Goal: Information Seeking & Learning: Learn about a topic

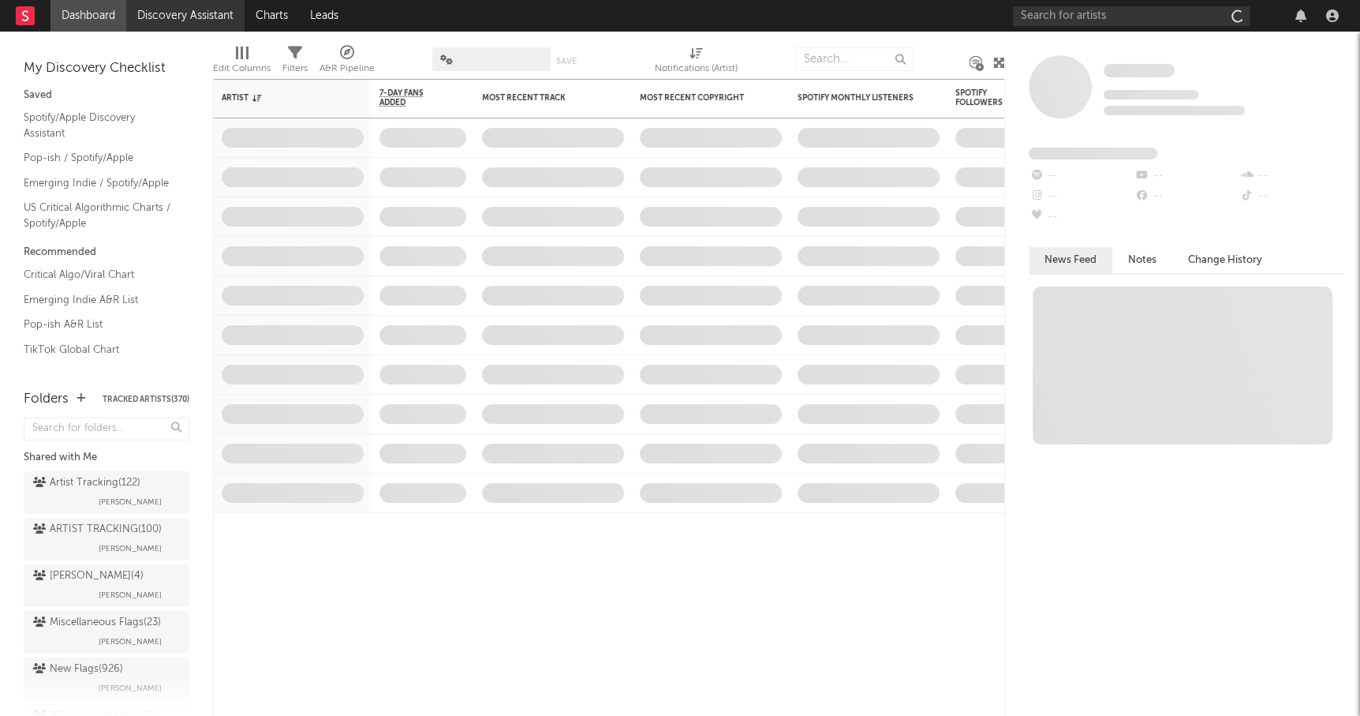
click at [168, 17] on link "Discovery Assistant" at bounding box center [185, 16] width 118 height 32
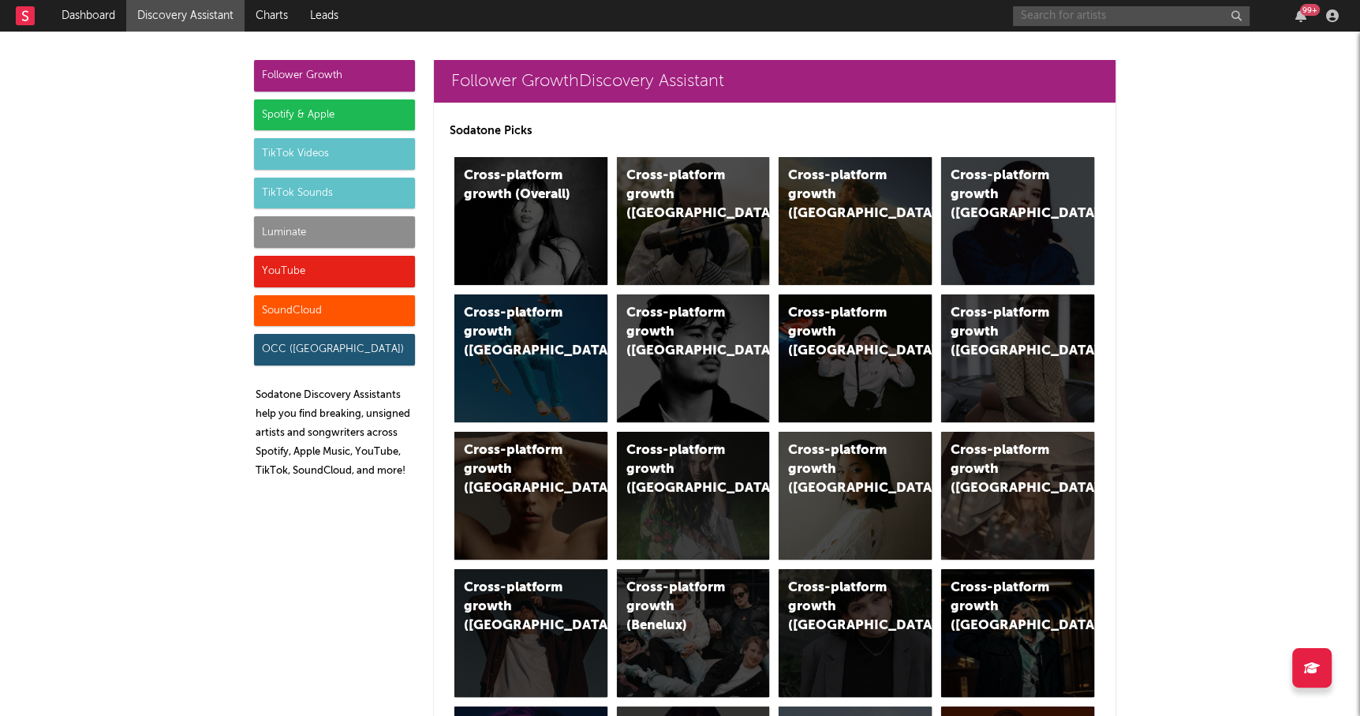
click at [1068, 17] on input "text" at bounding box center [1131, 16] width 237 height 20
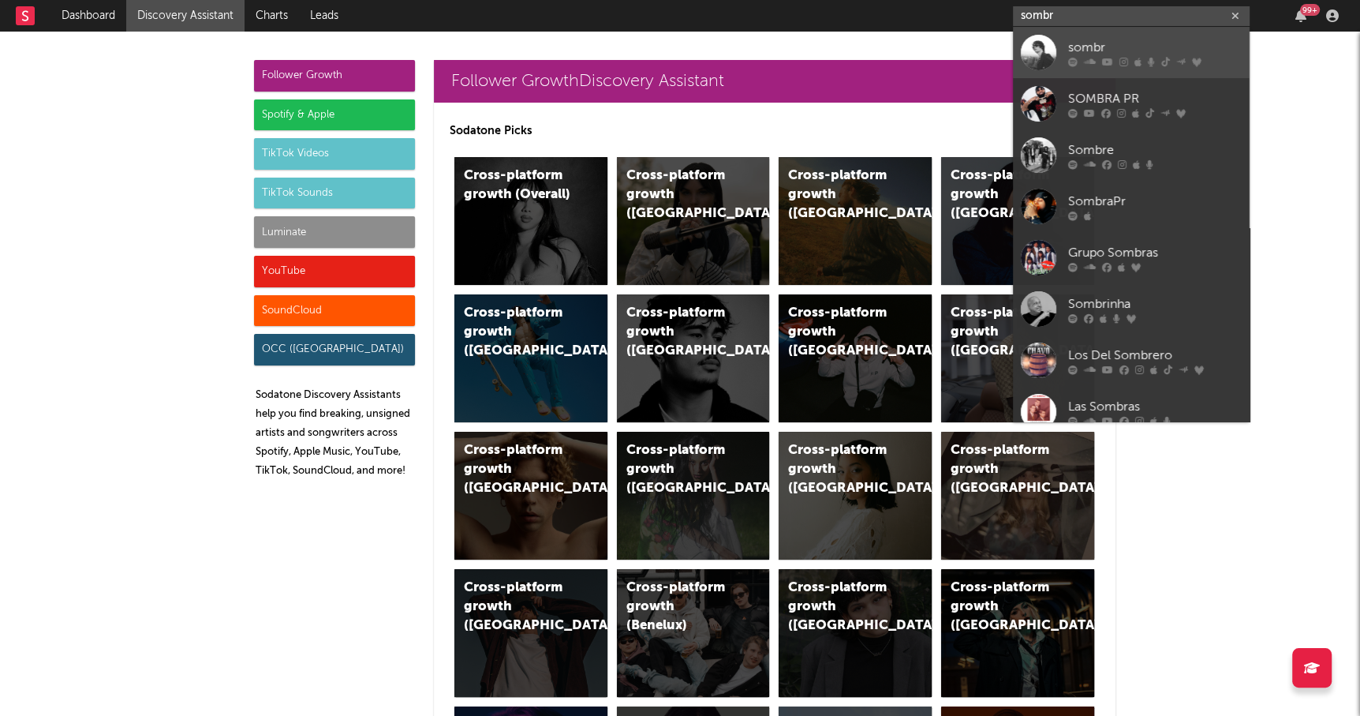
type input "sombr"
click at [1120, 46] on div "sombr" at bounding box center [1155, 47] width 174 height 19
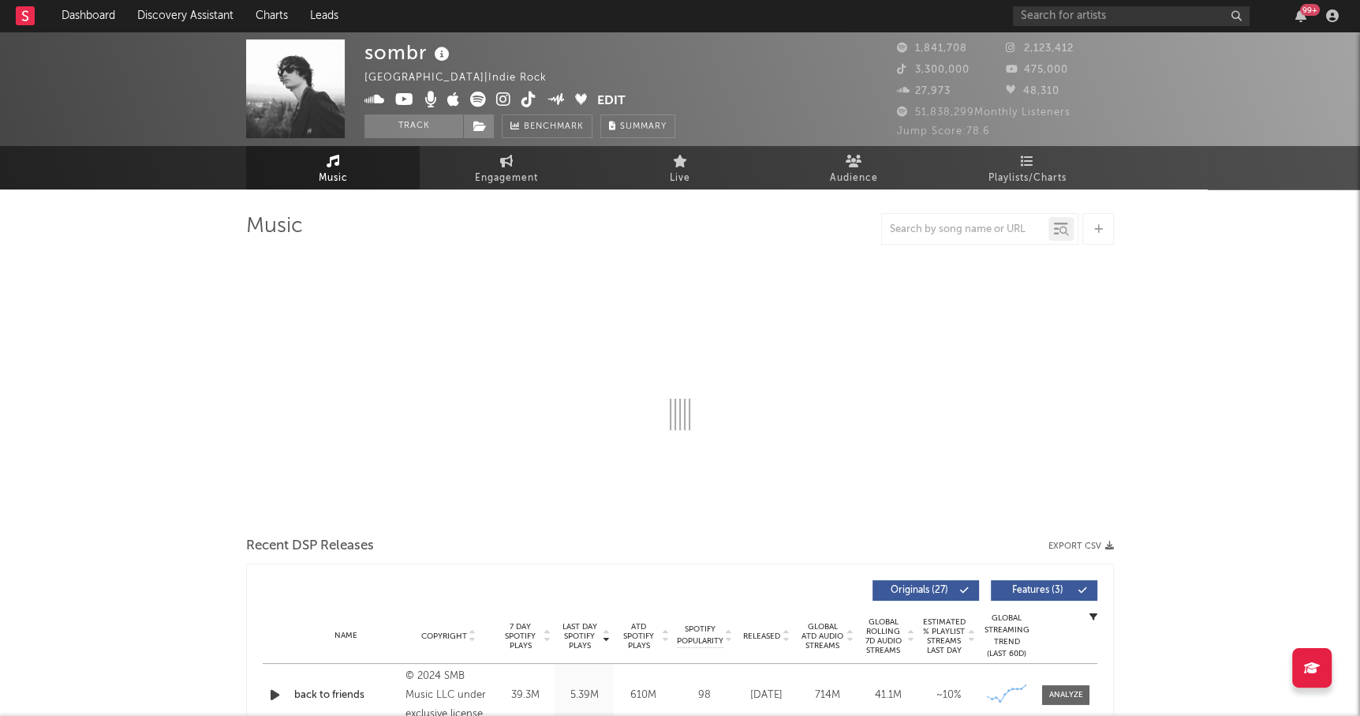
select select "6m"
